Goal: Use online tool/utility: Utilize a website feature to perform a specific function

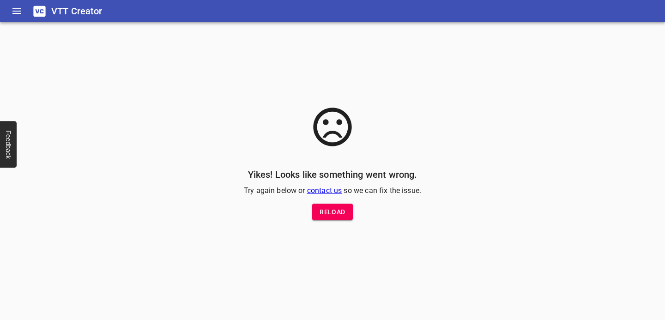
click at [340, 209] on span "Reload" at bounding box center [331, 212] width 25 height 12
click at [14, 12] on icon "Home" at bounding box center [16, 11] width 11 height 11
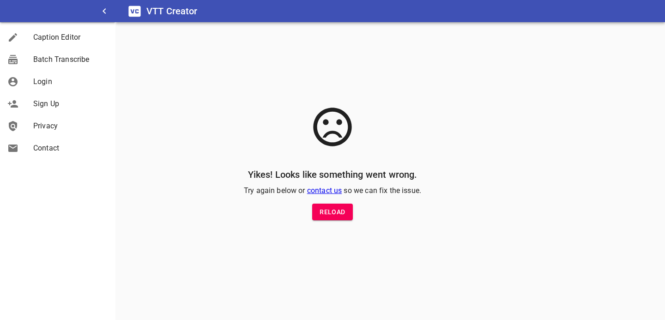
click at [39, 79] on span "Login" at bounding box center [70, 81] width 75 height 11
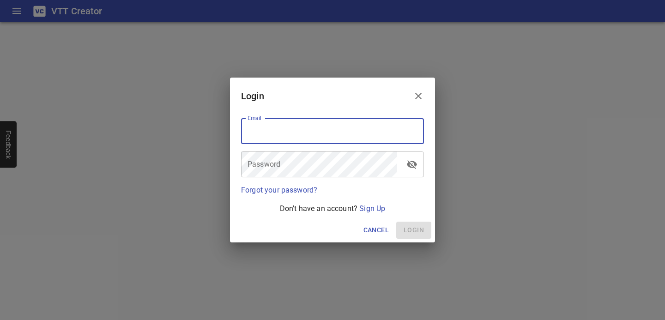
click at [270, 132] on input "email" at bounding box center [332, 131] width 183 height 26
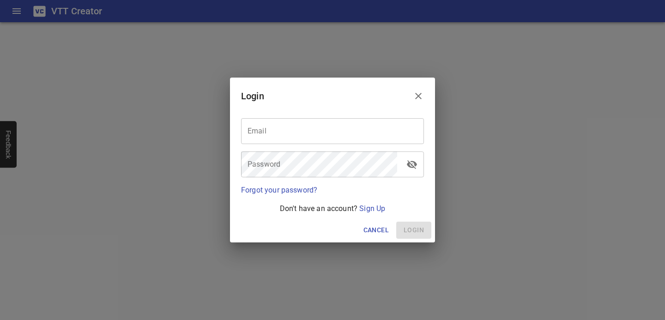
type input "[PERSON_NAME][EMAIL_ADDRESS][DOMAIN_NAME]"
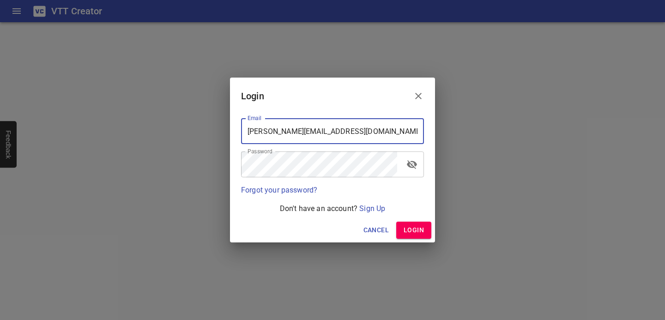
click at [409, 232] on span "Login" at bounding box center [413, 230] width 20 height 12
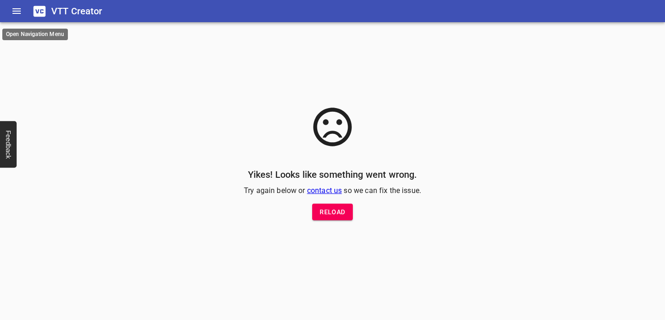
click at [44, 10] on icon at bounding box center [39, 11] width 12 height 11
click at [41, 11] on icon at bounding box center [39, 11] width 12 height 11
click at [16, 11] on icon "Home" at bounding box center [16, 11] width 8 height 6
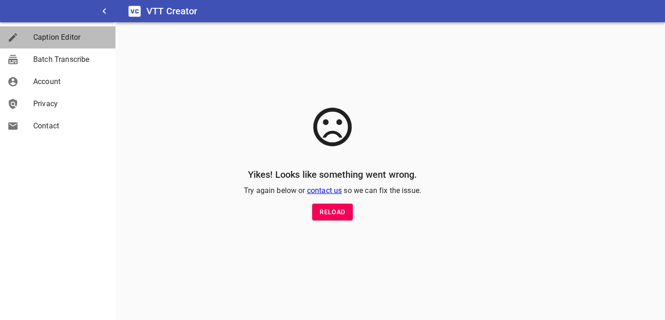
click at [44, 37] on span "Caption Editor" at bounding box center [70, 37] width 75 height 11
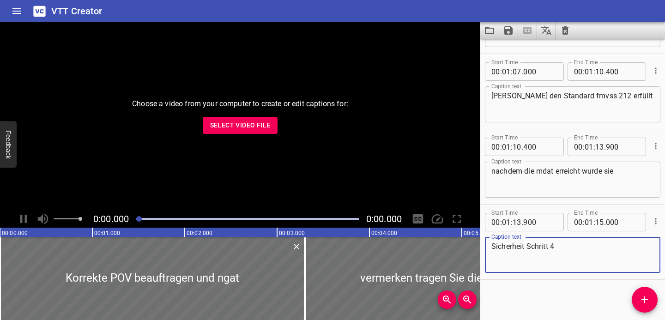
scroll to position [1869, 0]
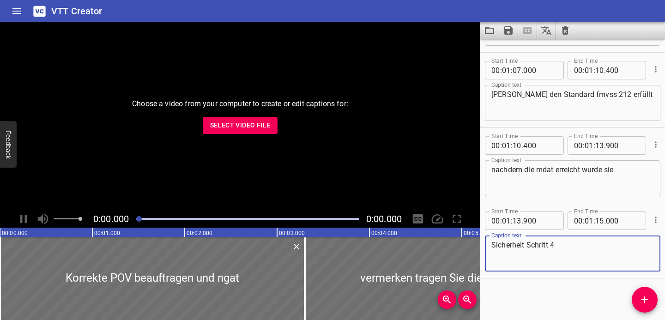
click at [244, 126] on span "Select Video File" at bounding box center [240, 126] width 60 height 12
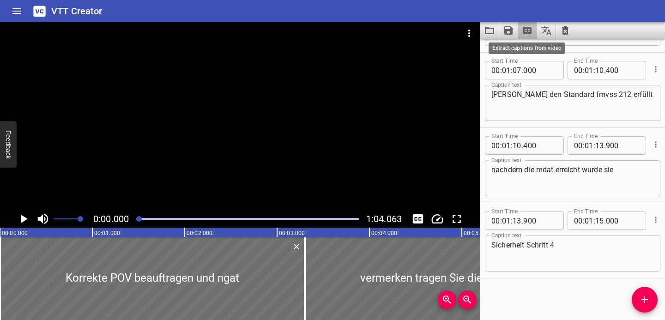
click at [529, 30] on icon "Extract captions from video" at bounding box center [527, 30] width 11 height 11
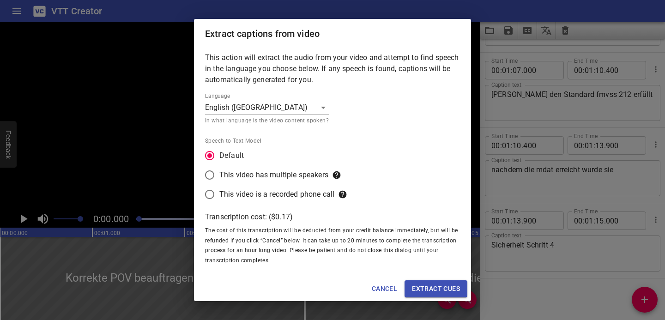
click at [254, 107] on body "VTT Creator Caption Editor Batch Transcribe Account Privacy Contact 0:00.000 1:…" at bounding box center [332, 160] width 665 height 320
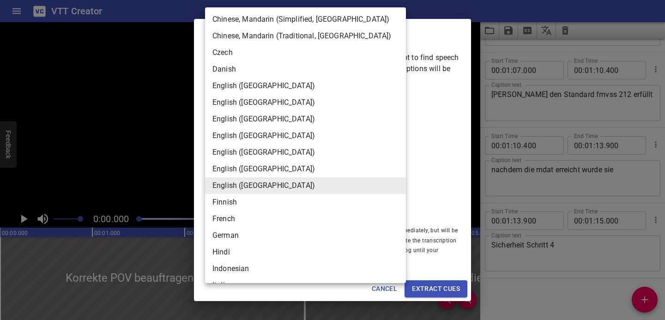
click at [230, 236] on li "German" at bounding box center [305, 235] width 201 height 17
type input "de-DE"
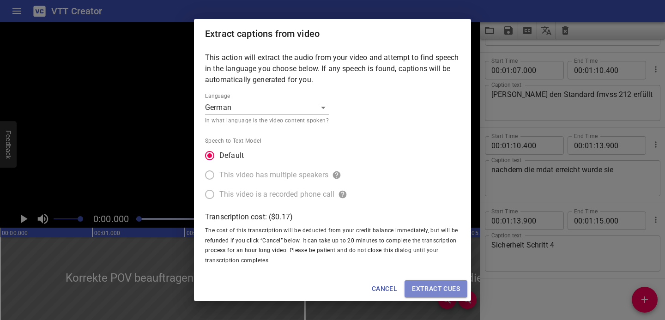
click at [424, 287] on span "Extract cues" at bounding box center [436, 289] width 48 height 12
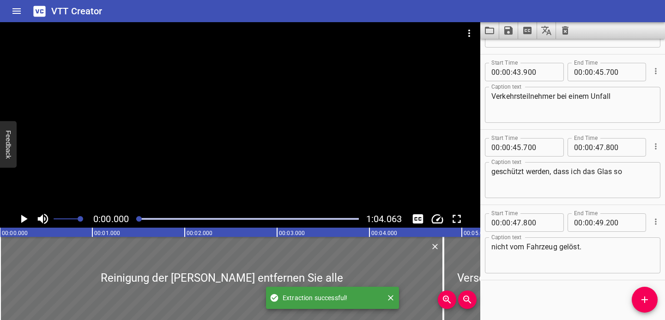
scroll to position [1418, 0]
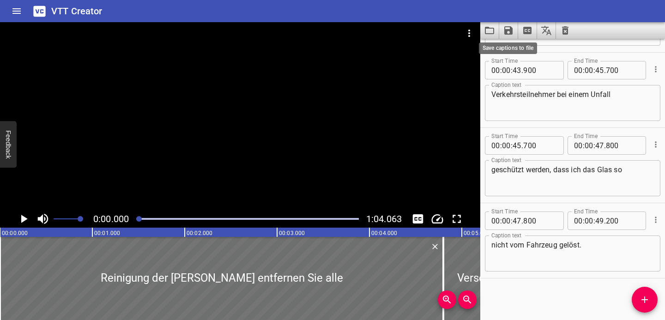
click at [508, 30] on icon "Save captions to file" at bounding box center [508, 30] width 8 height 8
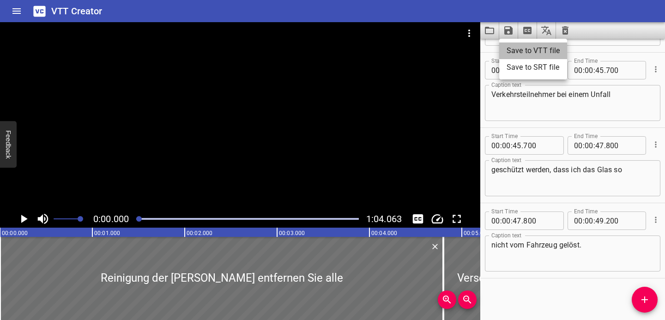
click at [515, 49] on li "Save to VTT file" at bounding box center [533, 50] width 68 height 17
